Goal: Task Accomplishment & Management: Manage account settings

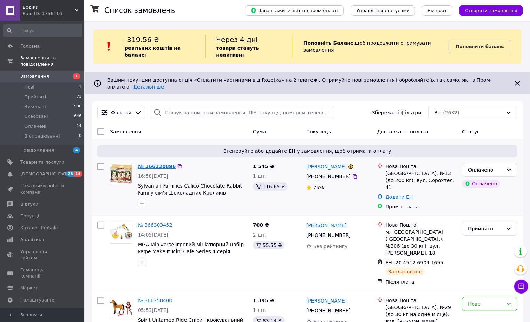
click at [166, 164] on link "№ 366330896" at bounding box center [157, 167] width 38 height 6
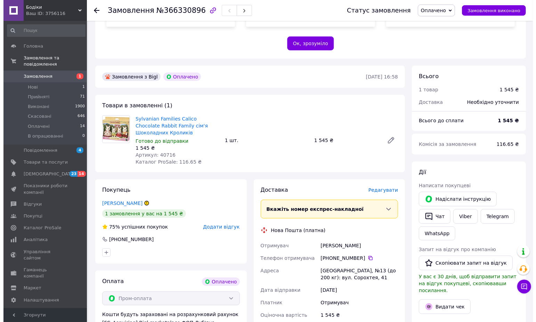
scroll to position [174, 0]
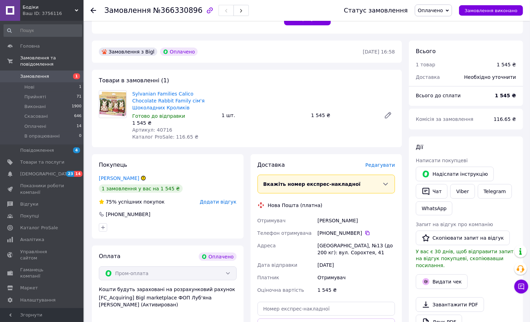
click at [160, 131] on span "Артикул: 40716" at bounding box center [152, 130] width 40 height 6
copy span "40716"
click at [273, 132] on div "Sylvanian Families Calico Chocolate Rabbit Family сім'я Шоколадних Кроликів Гот…" at bounding box center [263, 115] width 268 height 53
click at [386, 164] on span "Редагувати" at bounding box center [380, 165] width 30 height 6
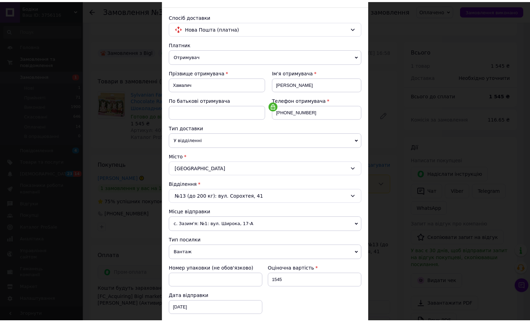
scroll to position [138, 0]
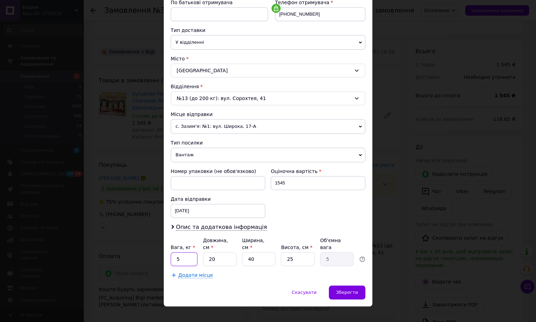
click at [176, 252] on input "5" at bounding box center [184, 259] width 27 height 14
type input "2"
click at [263, 243] on div "Вага, кг * 2 Довжина, см * 20 Ширина, см * 40 Висота, см * 25 Об'ємна вага 5" at bounding box center [268, 251] width 195 height 29
click at [263, 252] on input "40" at bounding box center [258, 259] width 33 height 14
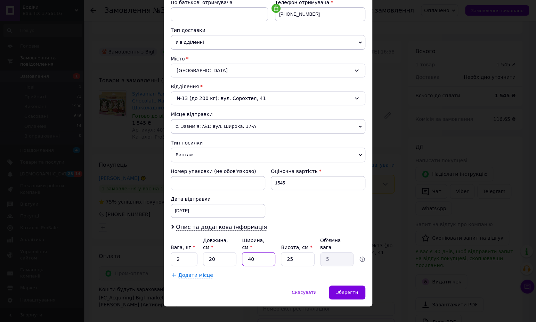
click at [263, 252] on input "40" at bounding box center [258, 259] width 33 height 14
type input "1"
type input "0.13"
type input "11"
type input "1.38"
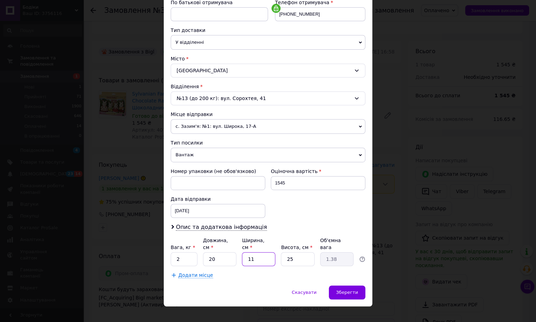
type input "11"
click at [348, 272] on div "Додати місце" at bounding box center [268, 275] width 195 height 7
click at [352, 287] on div "Зберегти" at bounding box center [347, 293] width 37 height 14
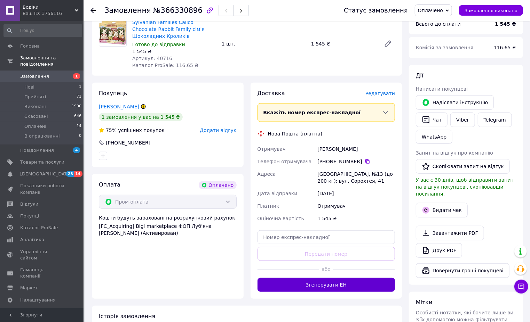
scroll to position [261, 0]
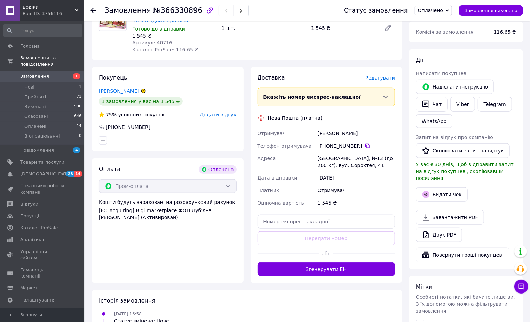
click at [336, 279] on div "Доставка [PERSON_NAME] Вкажіть номер експрес-накладної Обов'язково введіть номе…" at bounding box center [326, 175] width 152 height 216
click at [337, 268] on button "Згенерувати ЕН" at bounding box center [326, 270] width 138 height 14
